Goal: Book appointment/travel/reservation

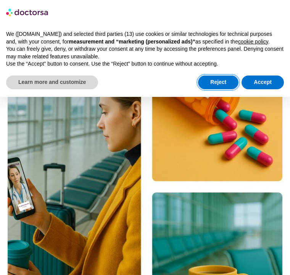
click at [208, 89] on button "Reject" at bounding box center [218, 83] width 40 height 14
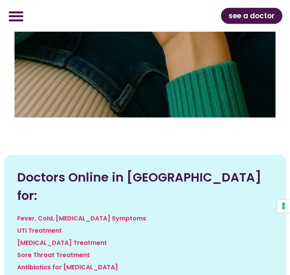
scroll to position [1529, 0]
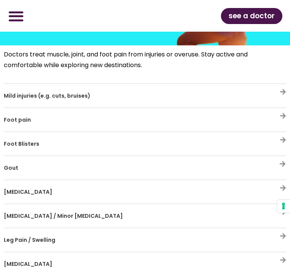
scroll to position [2456, 0]
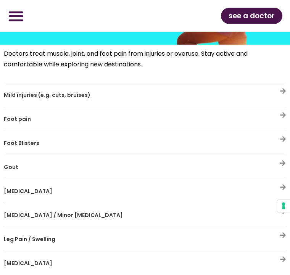
click at [234, 235] on h3 "Leg Pain / Swelling" at bounding box center [123, 240] width 238 height 16
click at [275, 238] on div "Leg Pain / Swelling" at bounding box center [145, 240] width 283 height 16
click at [285, 234] on icon at bounding box center [283, 236] width 6 height 6
click at [268, 244] on div "Leg Pain / Swelling" at bounding box center [145, 240] width 283 height 16
click at [274, 235] on div "Leg Pain / Swelling" at bounding box center [145, 240] width 283 height 16
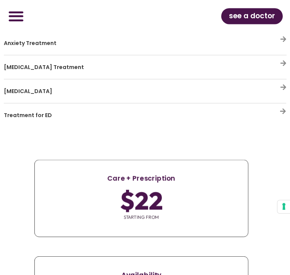
scroll to position [4244, 0]
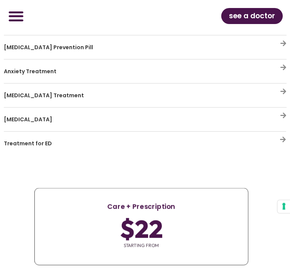
click at [247, 15] on span "see a doctor" at bounding box center [252, 16] width 46 height 12
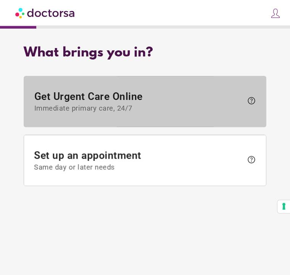
click at [84, 100] on span "Get Urgent Care Online Immediate primary care, 24/7" at bounding box center [138, 101] width 209 height 22
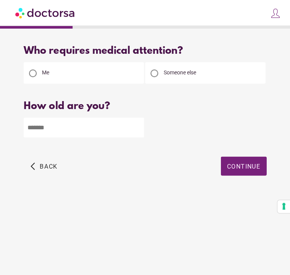
click at [58, 126] on input "number" at bounding box center [84, 128] width 120 height 20
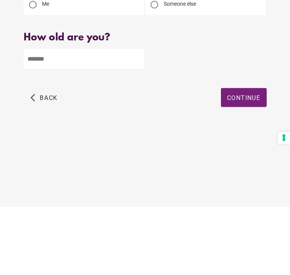
type input "**"
click at [247, 163] on span "Continue" at bounding box center [244, 166] width 34 height 7
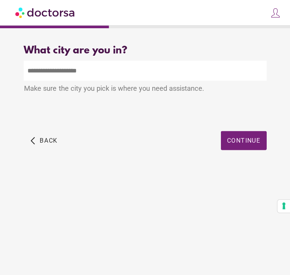
click at [69, 61] on input "text" at bounding box center [145, 71] width 242 height 20
type input "*"
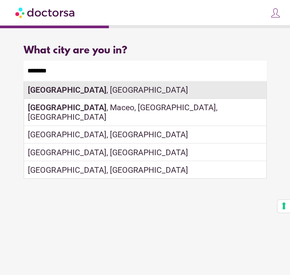
click at [86, 82] on div "[GEOGRAPHIC_DATA] , [GEOGRAPHIC_DATA]" at bounding box center [145, 91] width 242 height 18
type input "**********"
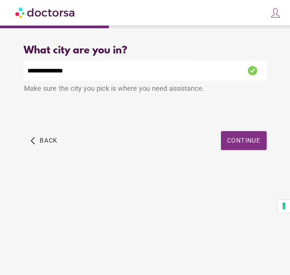
click at [237, 137] on span "Continue" at bounding box center [244, 140] width 34 height 7
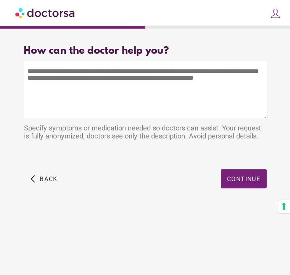
click at [29, 73] on textarea at bounding box center [145, 89] width 242 height 57
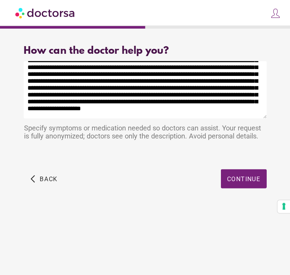
scroll to position [38, 0]
type textarea "**********"
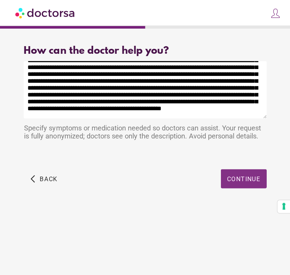
click at [249, 178] on span "Continue" at bounding box center [244, 178] width 34 height 7
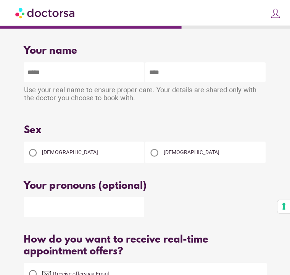
click at [76, 76] on input "text" at bounding box center [84, 72] width 120 height 20
type input "*****"
click at [168, 71] on input "text" at bounding box center [205, 72] width 120 height 20
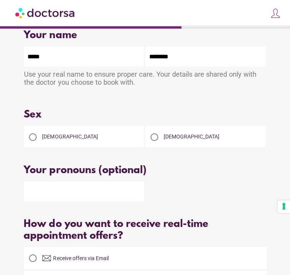
scroll to position [16, 0]
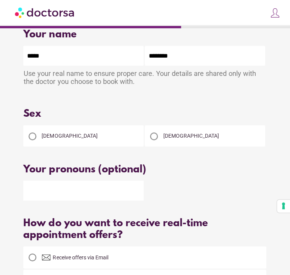
type input "********"
click at [39, 138] on div at bounding box center [32, 136] width 15 height 15
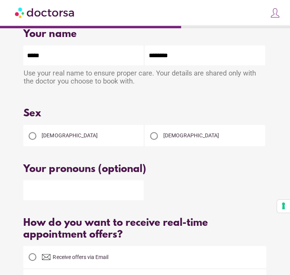
click at [57, 199] on input "text" at bounding box center [84, 191] width 120 height 20
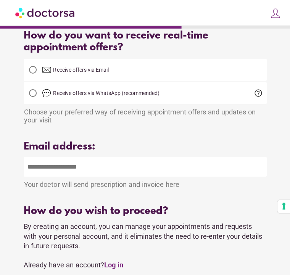
scroll to position [204, 0]
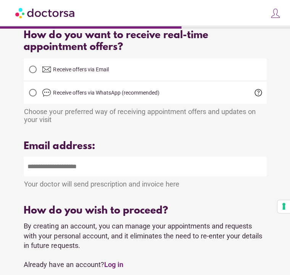
type input "*******"
click at [136, 175] on input "email" at bounding box center [145, 167] width 242 height 20
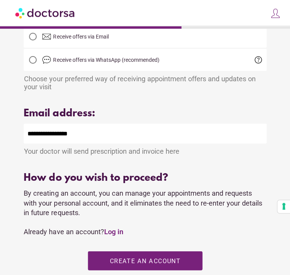
scroll to position [233, 0]
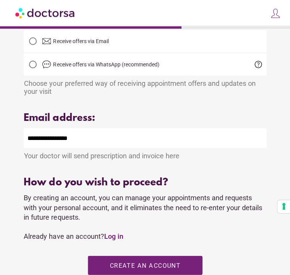
type input "**********"
click at [172, 263] on div "How do you wish to proceed? By creating an account, you can manage your appoint…" at bounding box center [145, 252] width 242 height 151
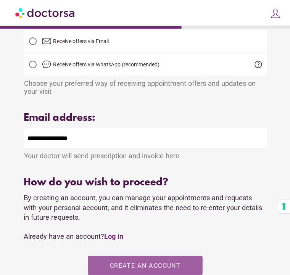
click at [160, 267] on span "button" at bounding box center [145, 265] width 115 height 19
type input "**********"
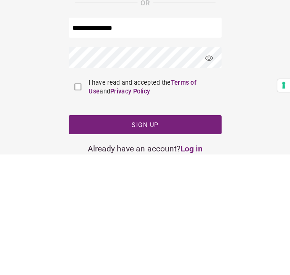
scroll to position [98, 0]
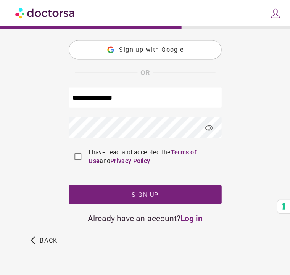
click at [212, 138] on span "visibility" at bounding box center [209, 128] width 21 height 21
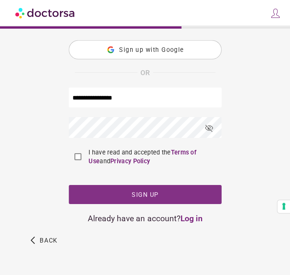
click at [147, 204] on span "button" at bounding box center [145, 194] width 153 height 19
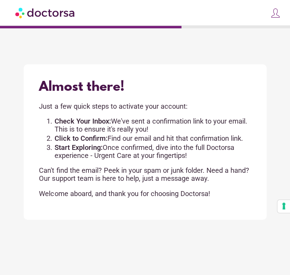
scroll to position [0, 0]
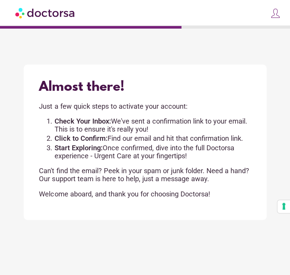
click at [111, 24] on div "close Log in Make a request Your appointments Your profile Welcome back Log in …" at bounding box center [145, 13] width 290 height 26
